Goal: Task Accomplishment & Management: Complete application form

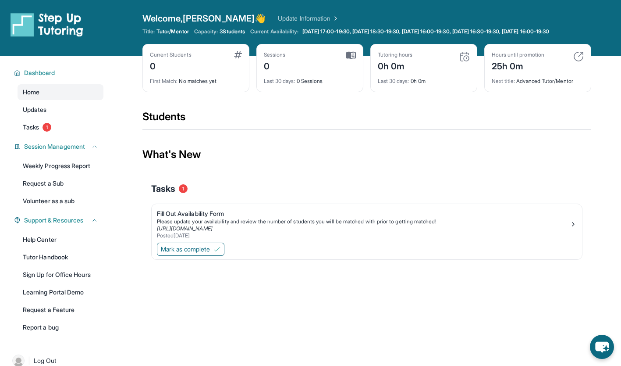
click at [275, 135] on section "Students" at bounding box center [366, 122] width 449 height 25
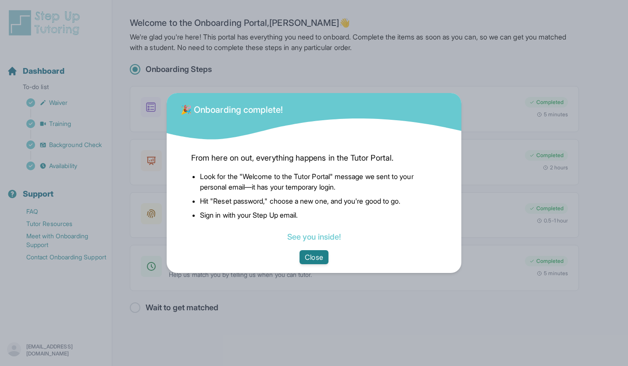
click at [315, 258] on button "Close" at bounding box center [313, 257] width 28 height 14
